Goal: Task Accomplishment & Management: Use online tool/utility

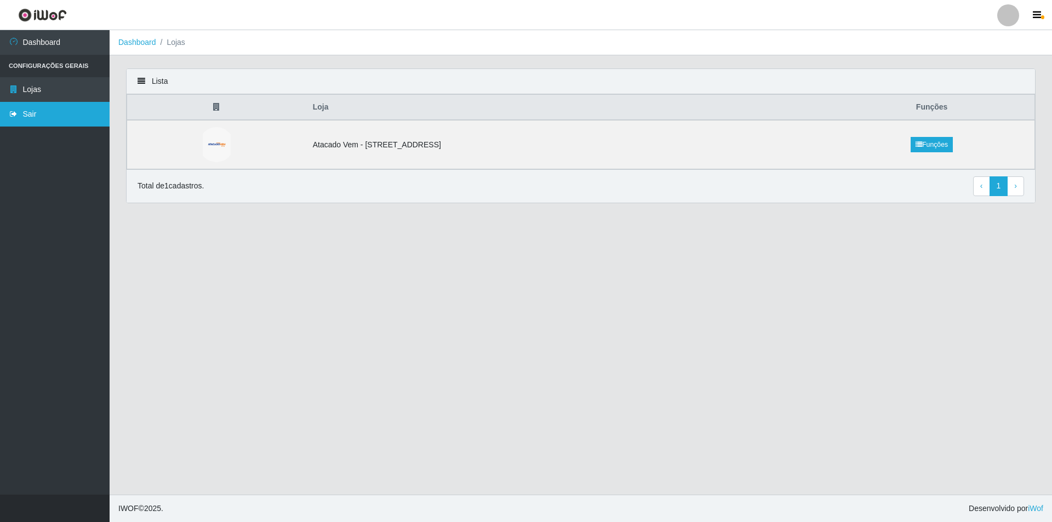
click at [58, 108] on link "Sair" at bounding box center [55, 114] width 110 height 25
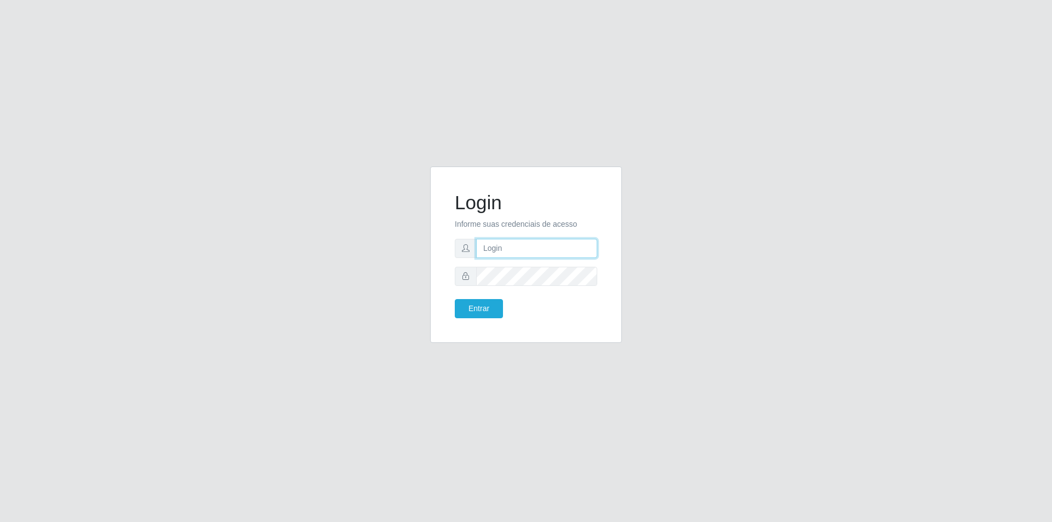
type input "[PERSON_NAME][EMAIL_ADDRESS][DOMAIN_NAME]"
click at [493, 250] on input "[PERSON_NAME][EMAIL_ADDRESS][DOMAIN_NAME]" at bounding box center [536, 248] width 121 height 19
click at [499, 310] on button "Entrar" at bounding box center [479, 308] width 48 height 19
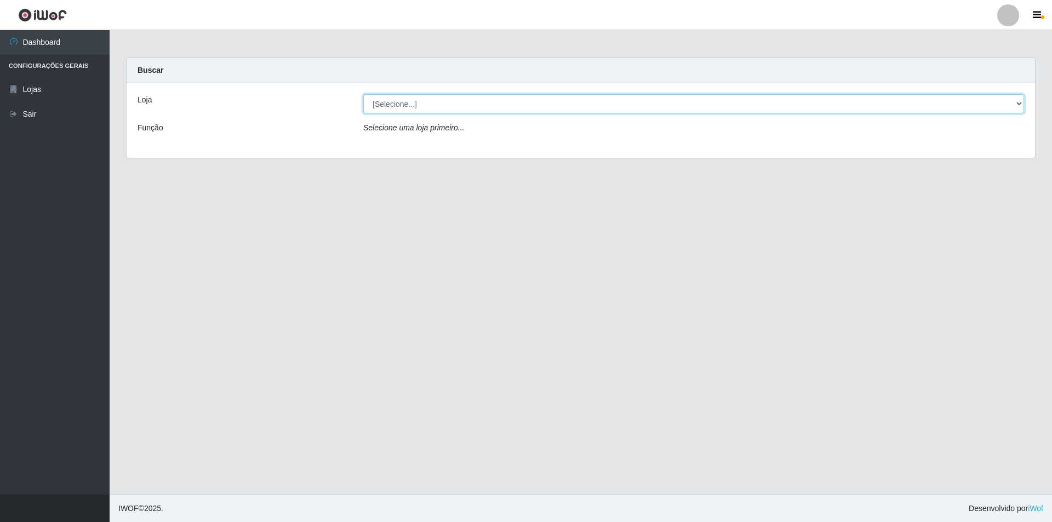
click at [456, 109] on select "[Selecione...] Atacado Vem - [STREET_ADDRESS]" at bounding box center [693, 103] width 661 height 19
select select "461"
click at [363, 94] on select "[Selecione...] Atacado Vem - [STREET_ADDRESS]" at bounding box center [693, 103] width 661 height 19
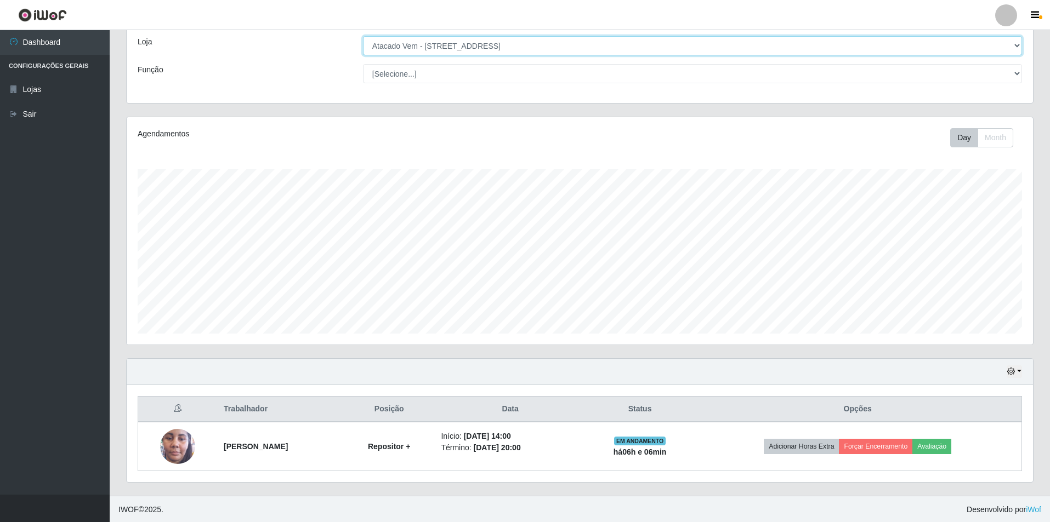
scroll to position [59, 0]
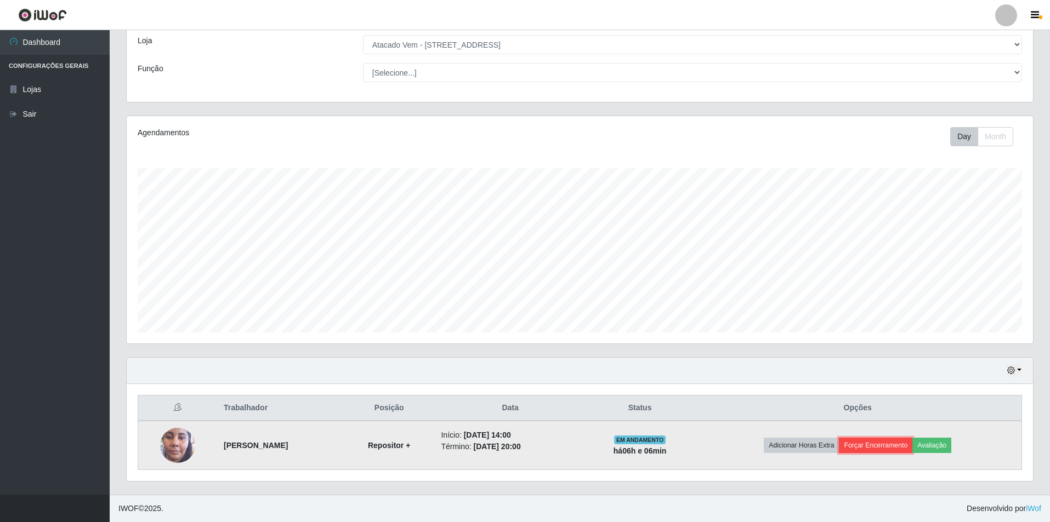
click at [884, 446] on button "Forçar Encerramento" at bounding box center [875, 445] width 73 height 15
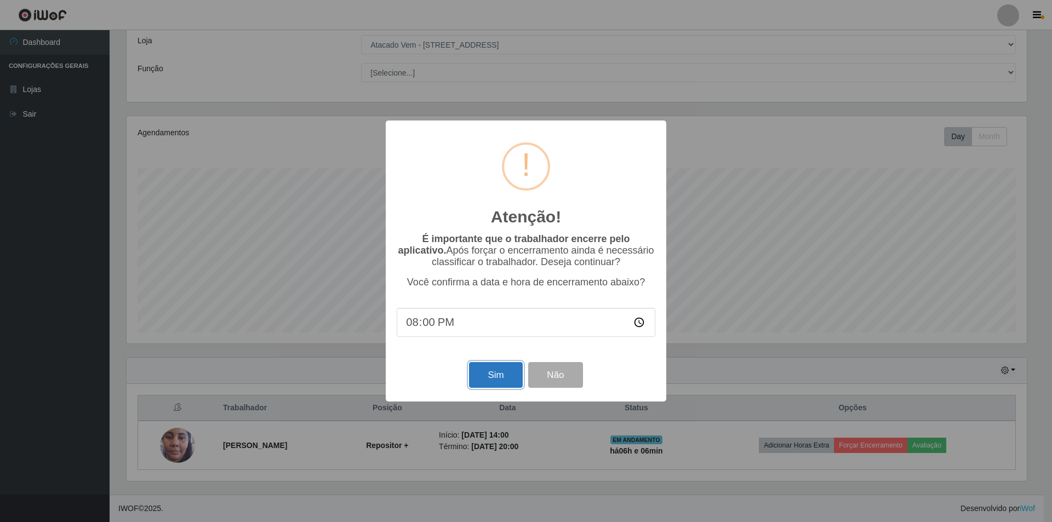
click at [499, 383] on button "Sim" at bounding box center [495, 375] width 53 height 26
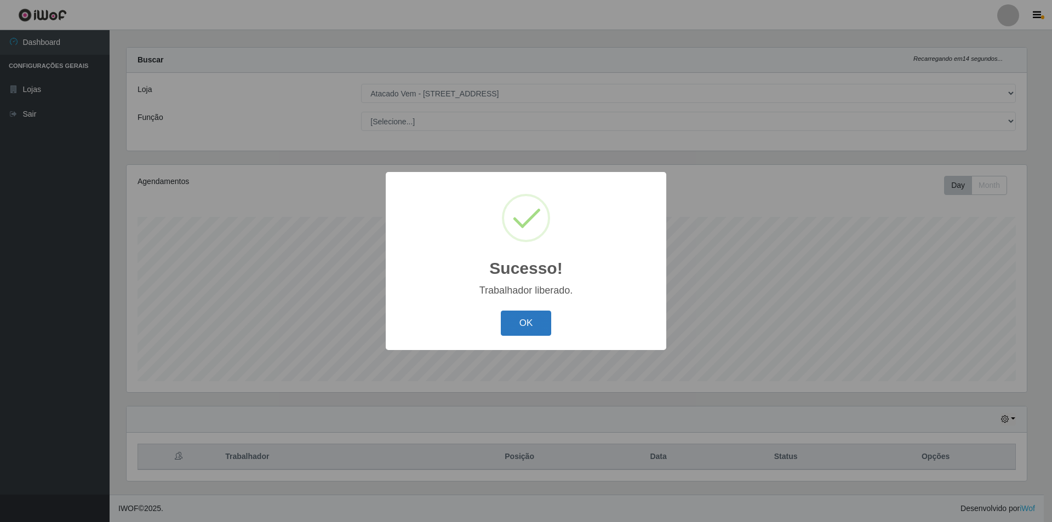
click at [537, 327] on button "OK" at bounding box center [526, 324] width 51 height 26
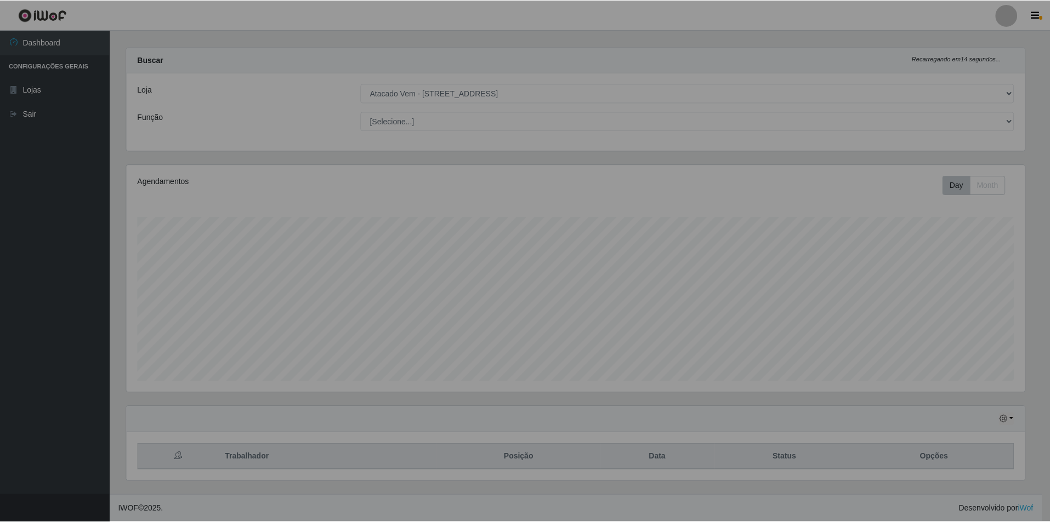
scroll to position [227, 906]
